Goal: Task Accomplishment & Management: Manage account settings

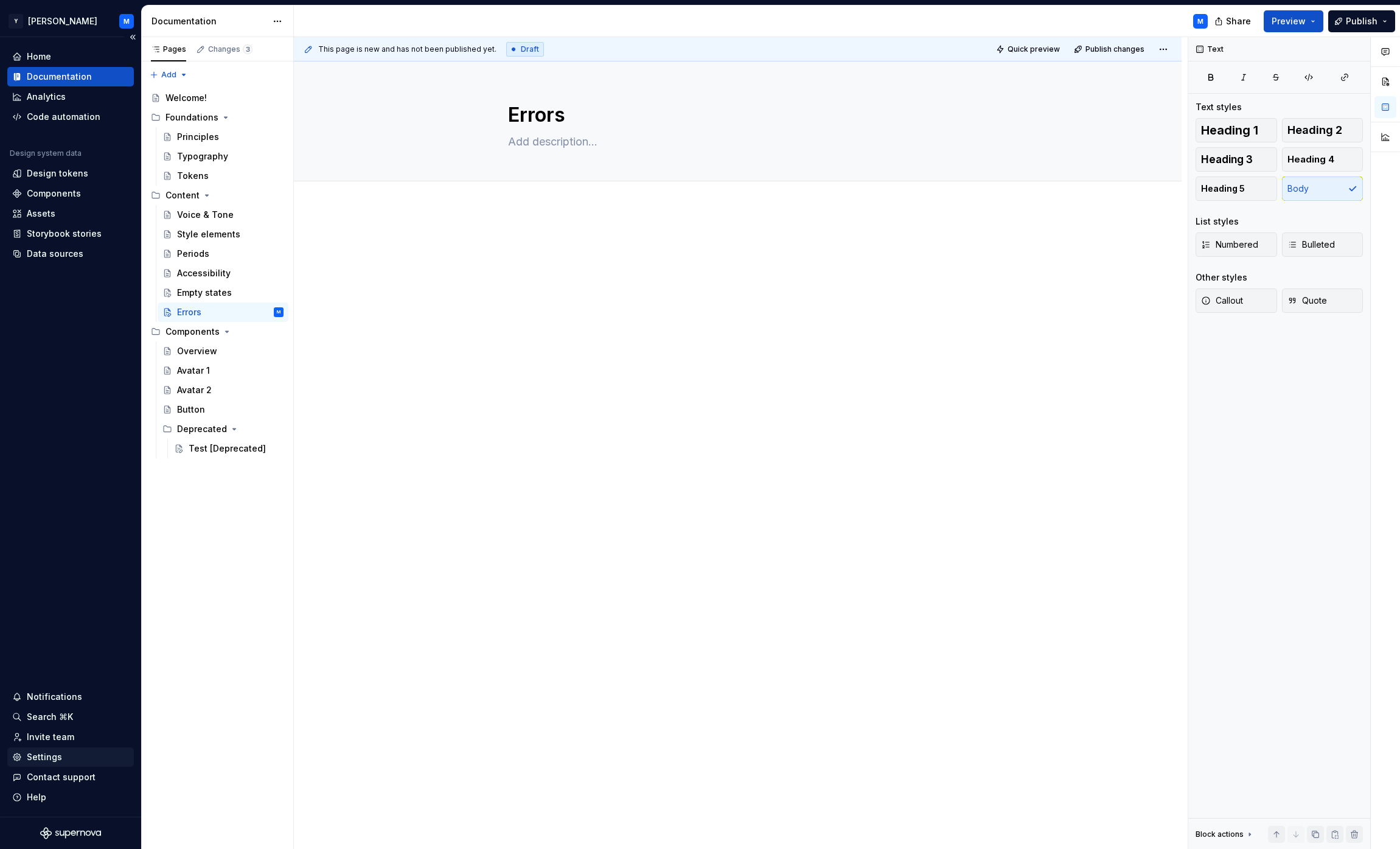
click at [45, 757] on div "Settings" at bounding box center [44, 757] width 35 height 12
type textarea "*"
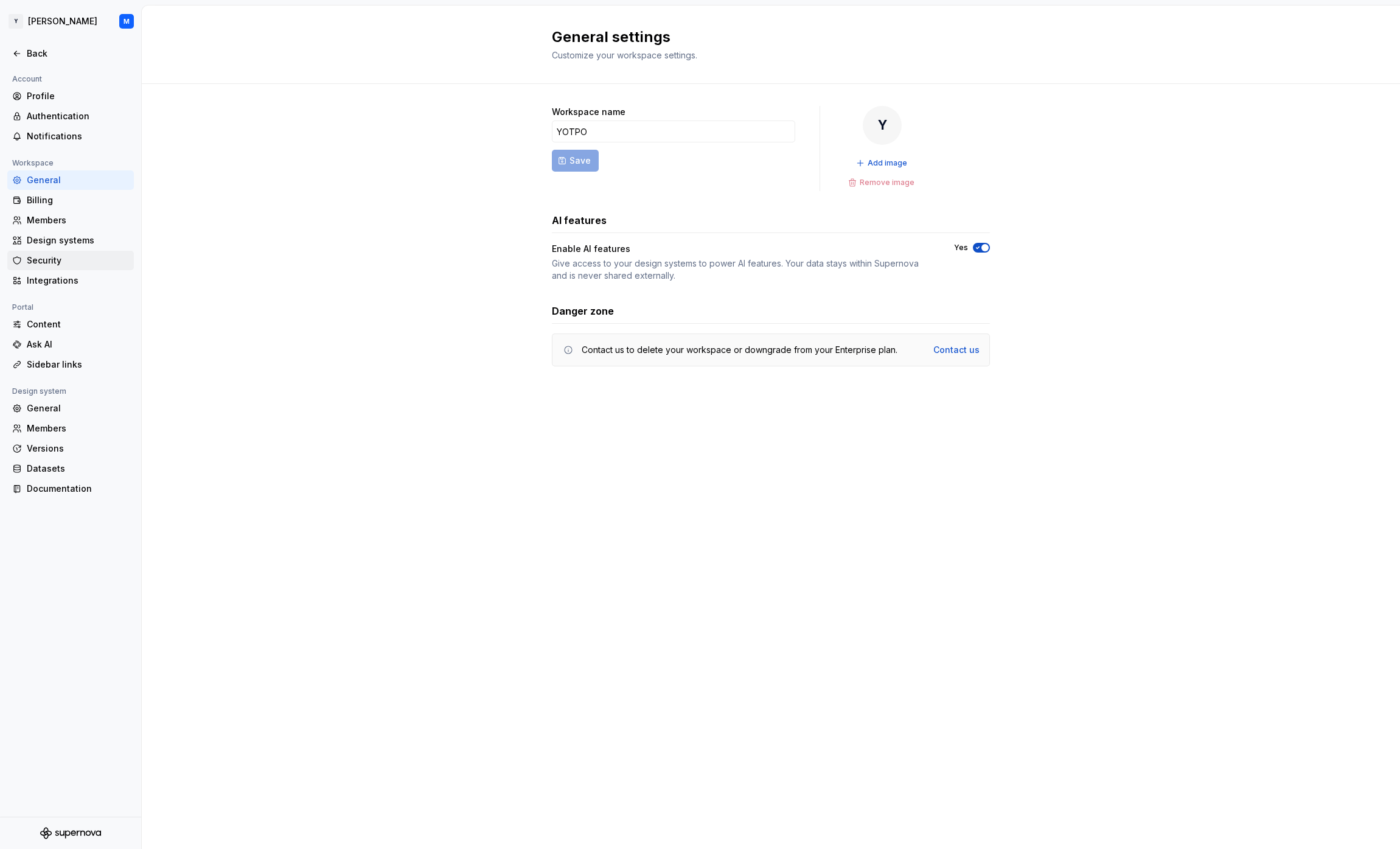
click at [45, 267] on div "Security" at bounding box center [70, 260] width 127 height 19
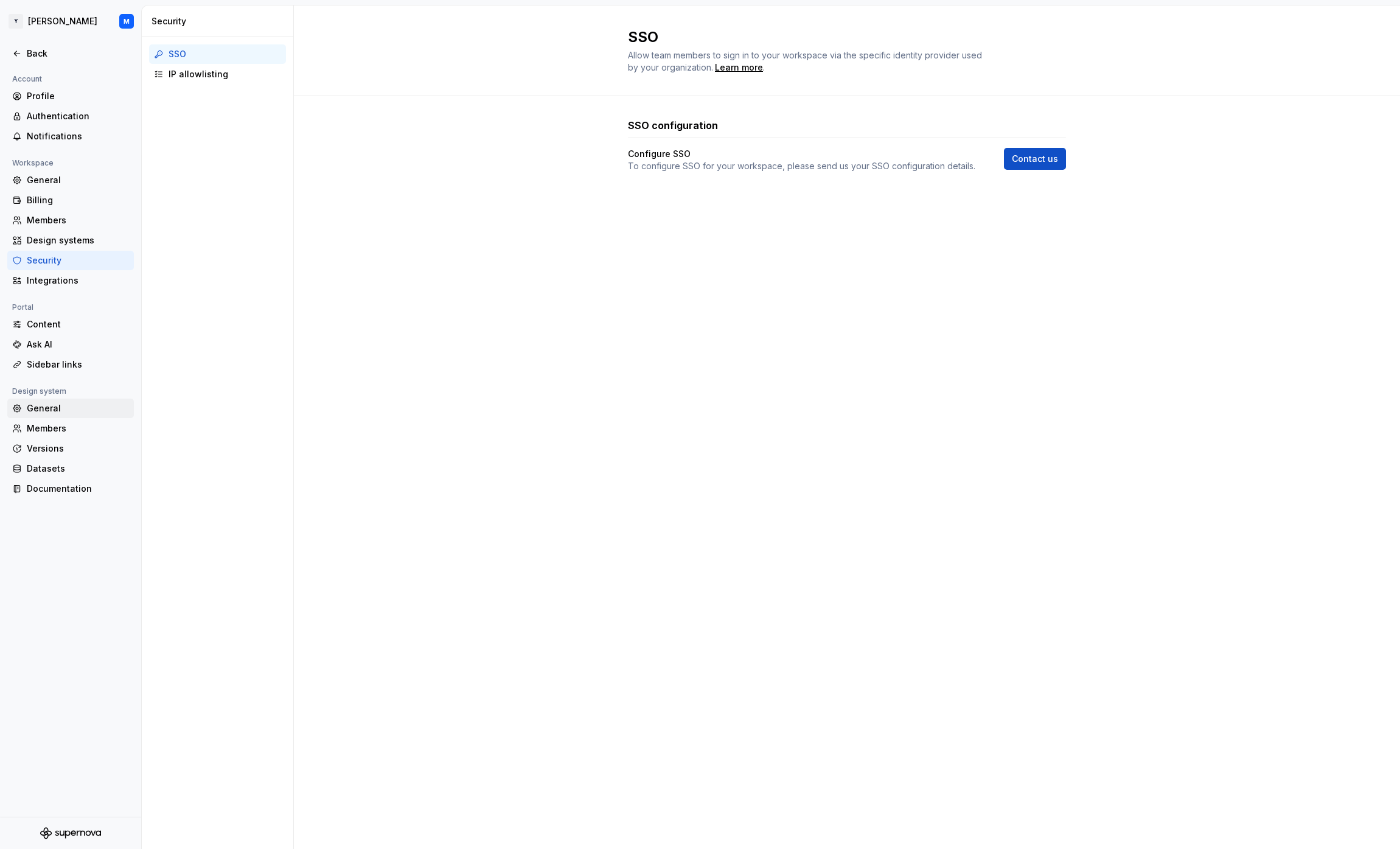
click at [48, 408] on div "General" at bounding box center [77, 408] width 102 height 12
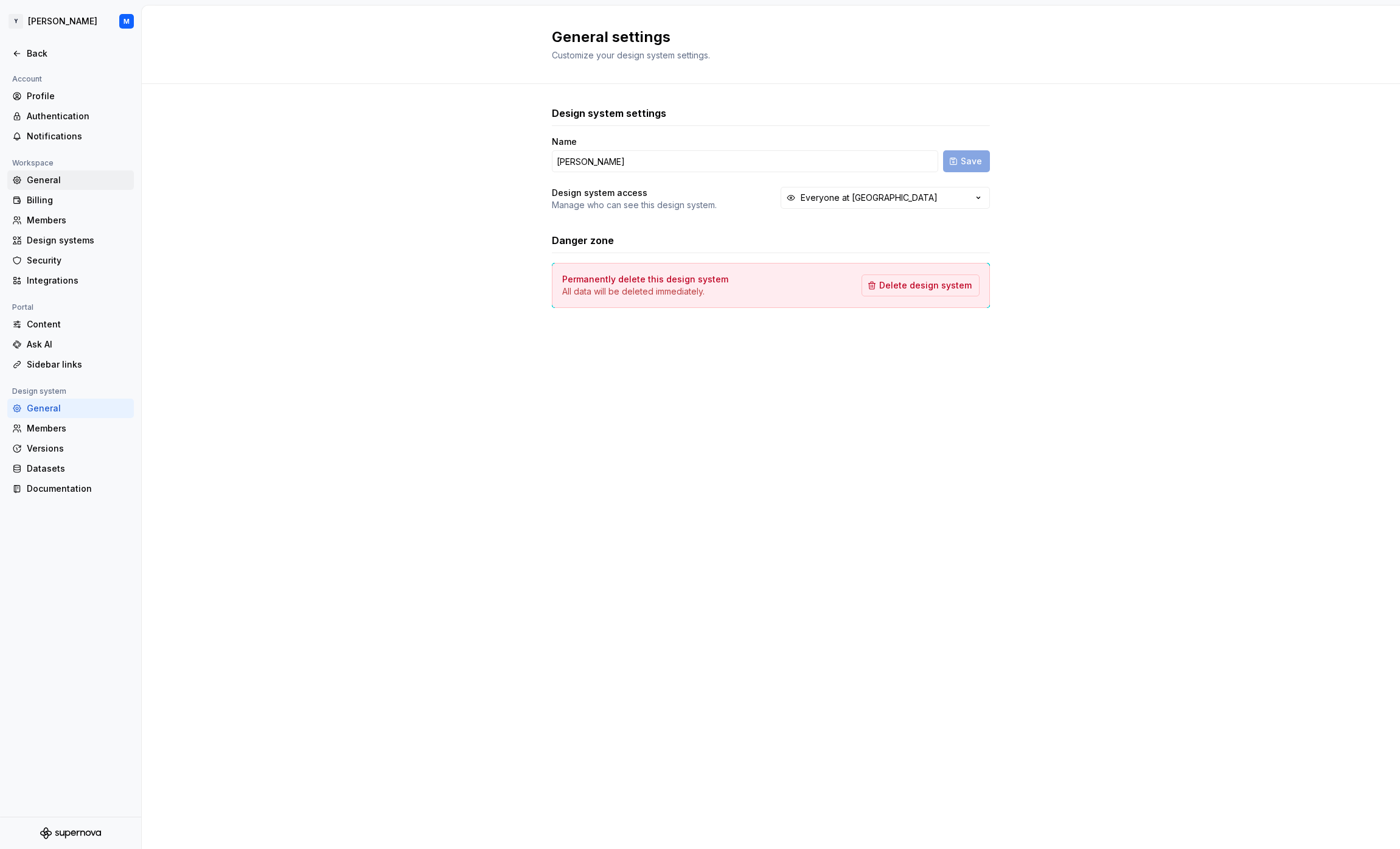
click at [72, 180] on div "General" at bounding box center [77, 180] width 102 height 12
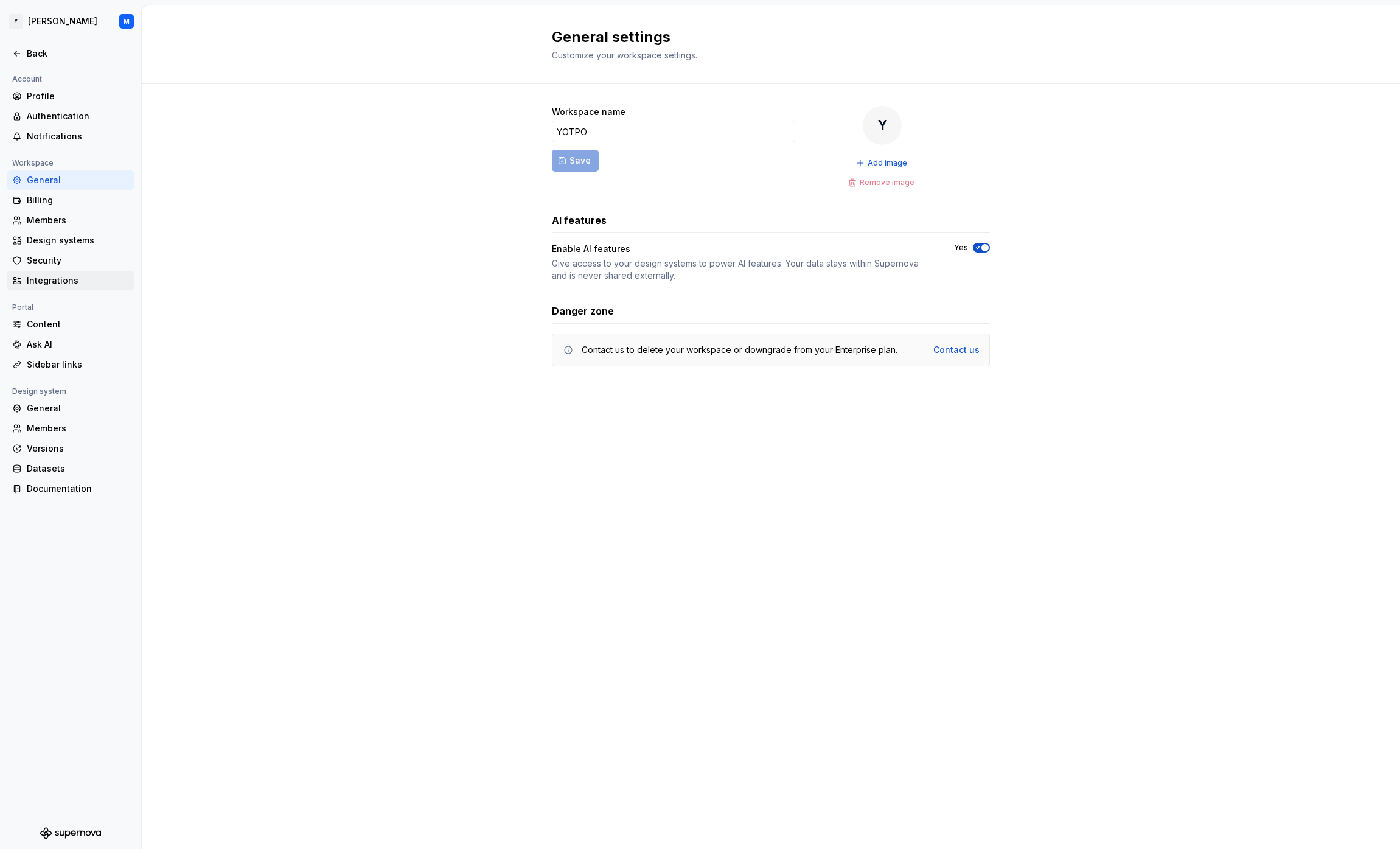
click at [77, 282] on div "Integrations" at bounding box center [77, 281] width 102 height 12
